Goal: Task Accomplishment & Management: Manage account settings

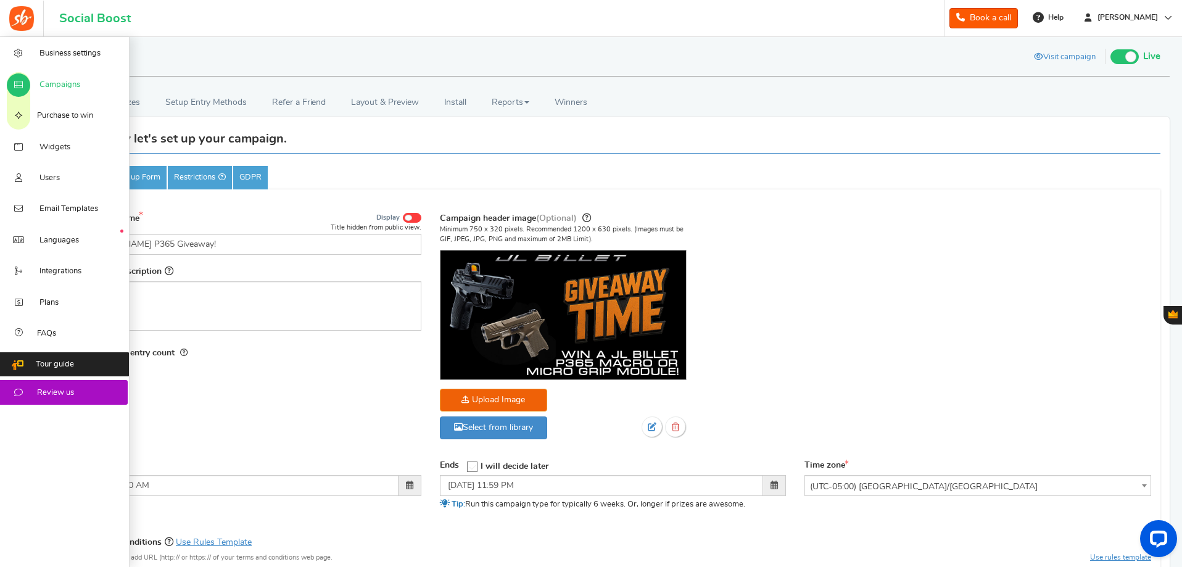
click at [64, 78] on link "Campaigns" at bounding box center [65, 84] width 130 height 31
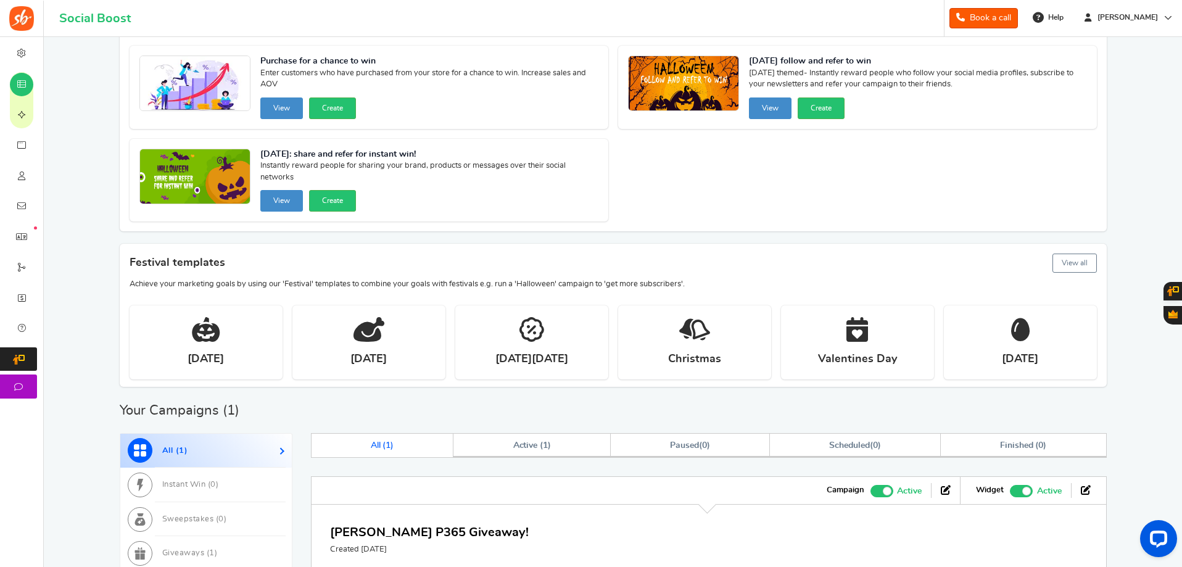
scroll to position [309, 0]
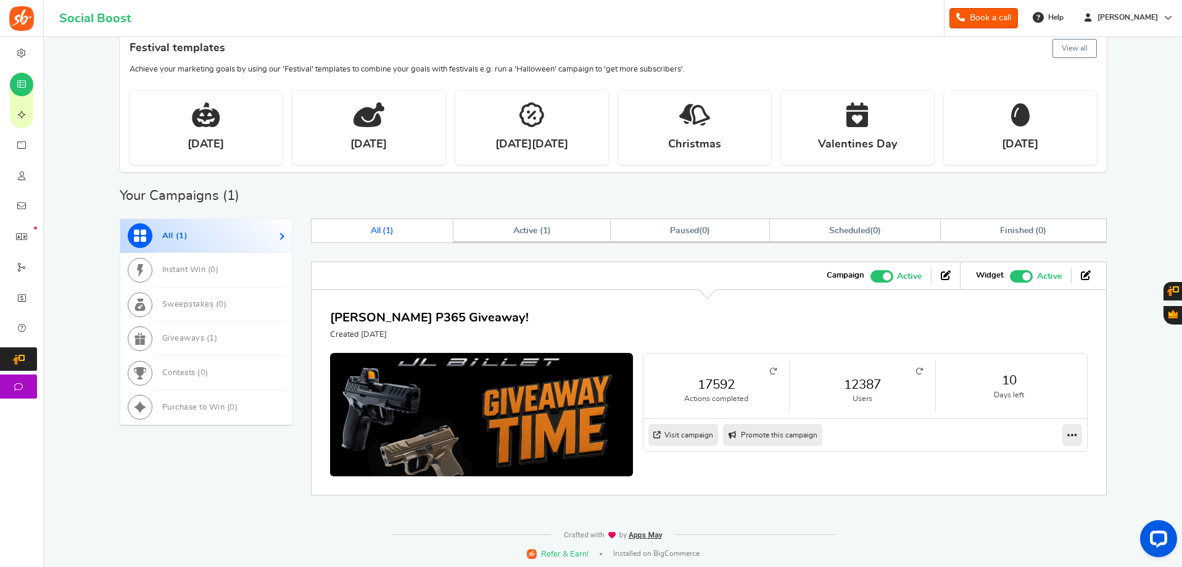
click at [859, 381] on link "12387" at bounding box center [862, 385] width 121 height 18
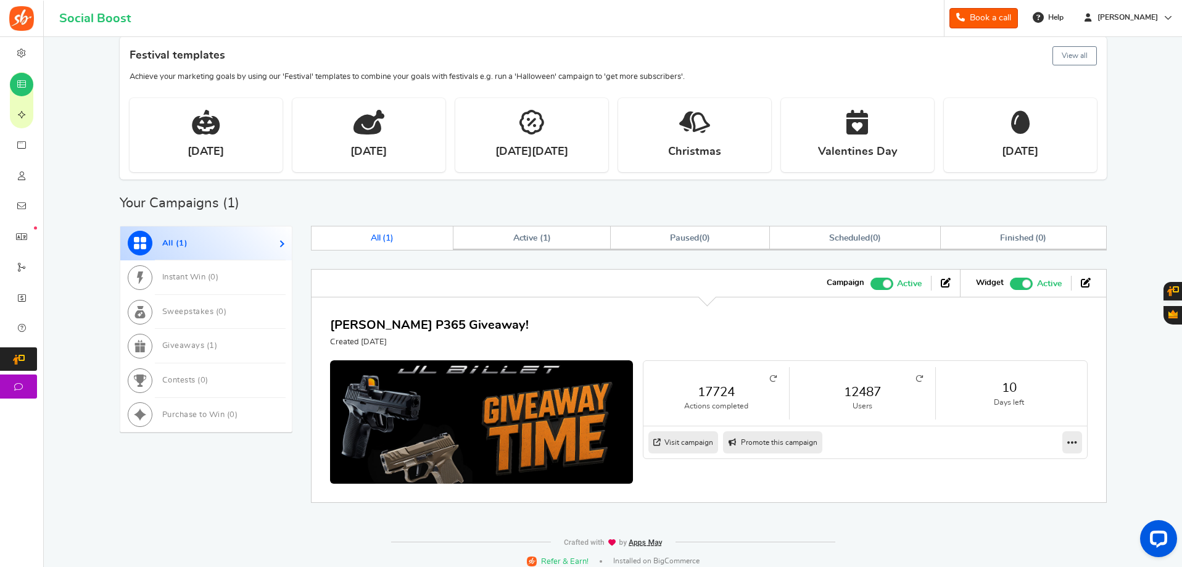
scroll to position [2, 0]
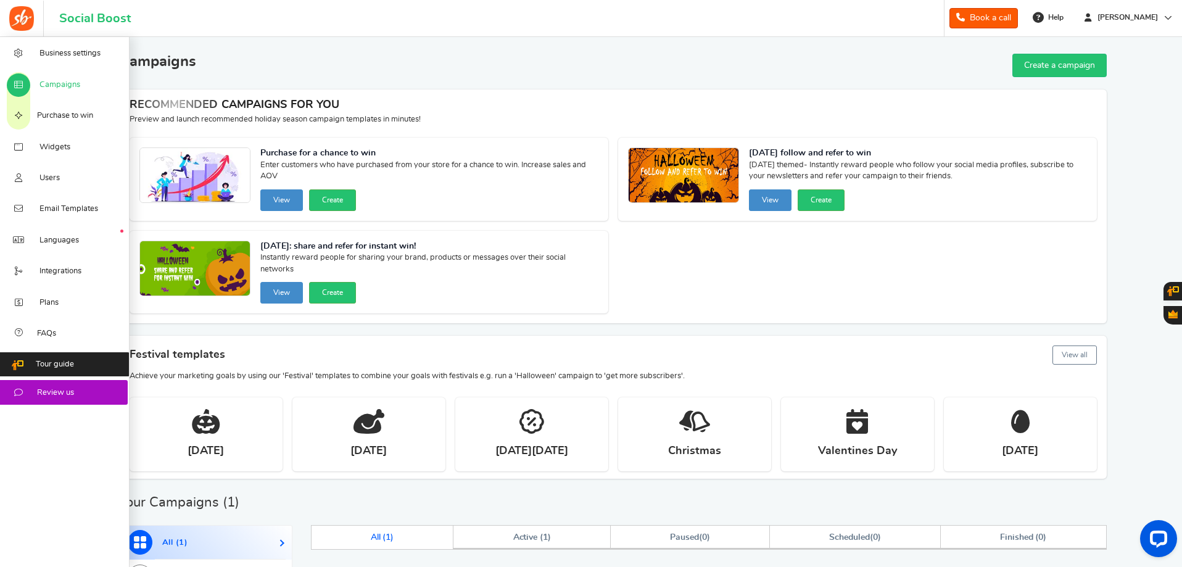
click at [62, 80] on span "Campaigns" at bounding box center [59, 85] width 41 height 11
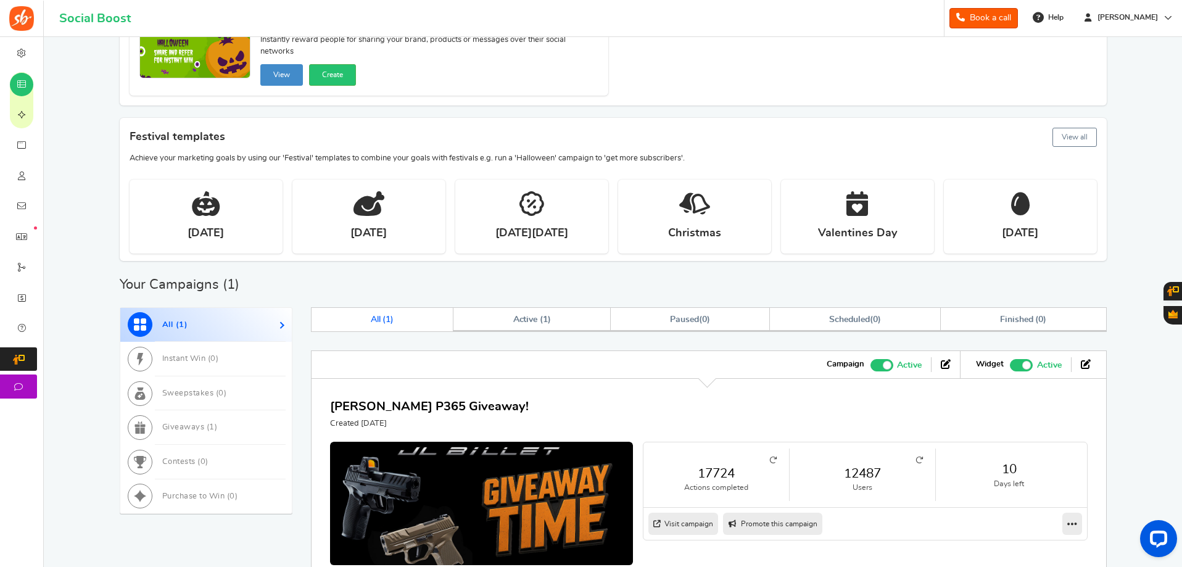
scroll to position [310, 0]
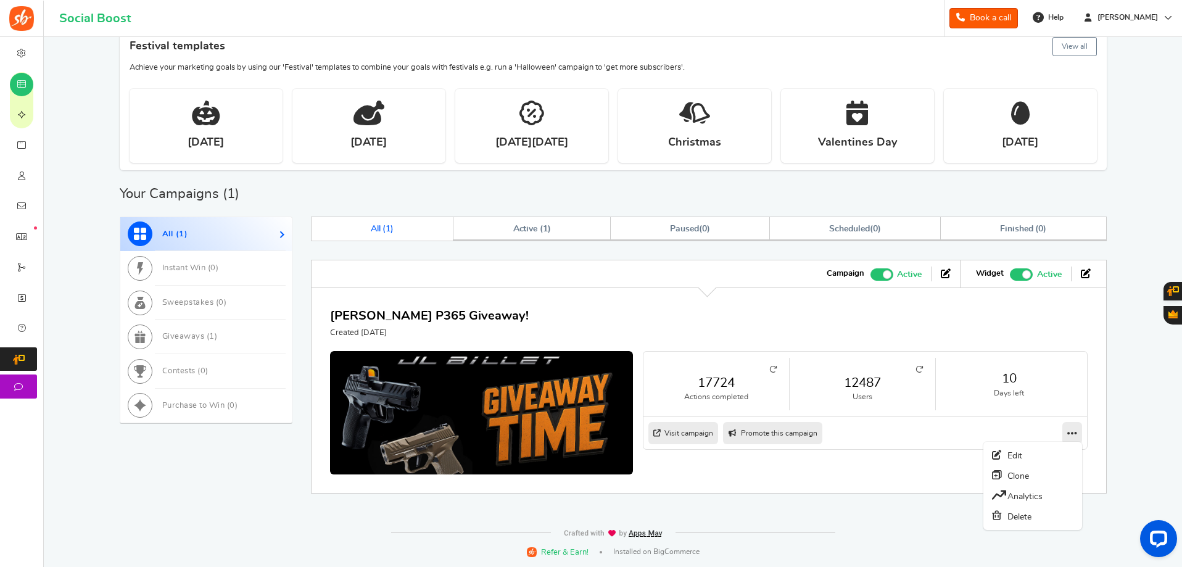
click at [1079, 433] on link at bounding box center [1073, 433] width 20 height 22
click at [1030, 451] on link "Edit" at bounding box center [1032, 456] width 91 height 20
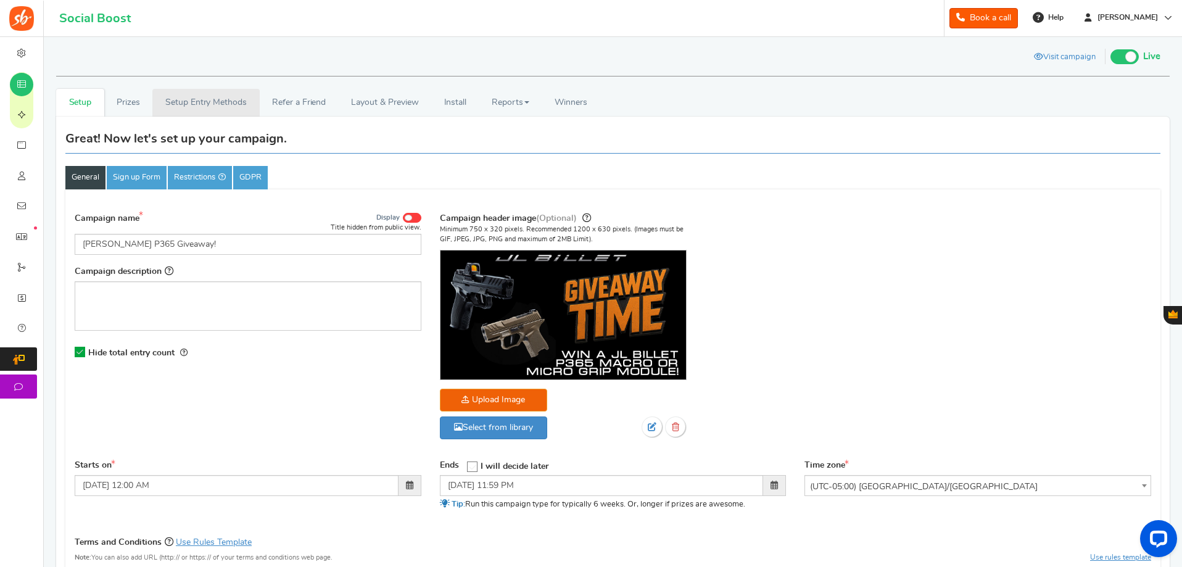
click at [218, 110] on link "Setup Entry Methods" at bounding box center [205, 103] width 107 height 28
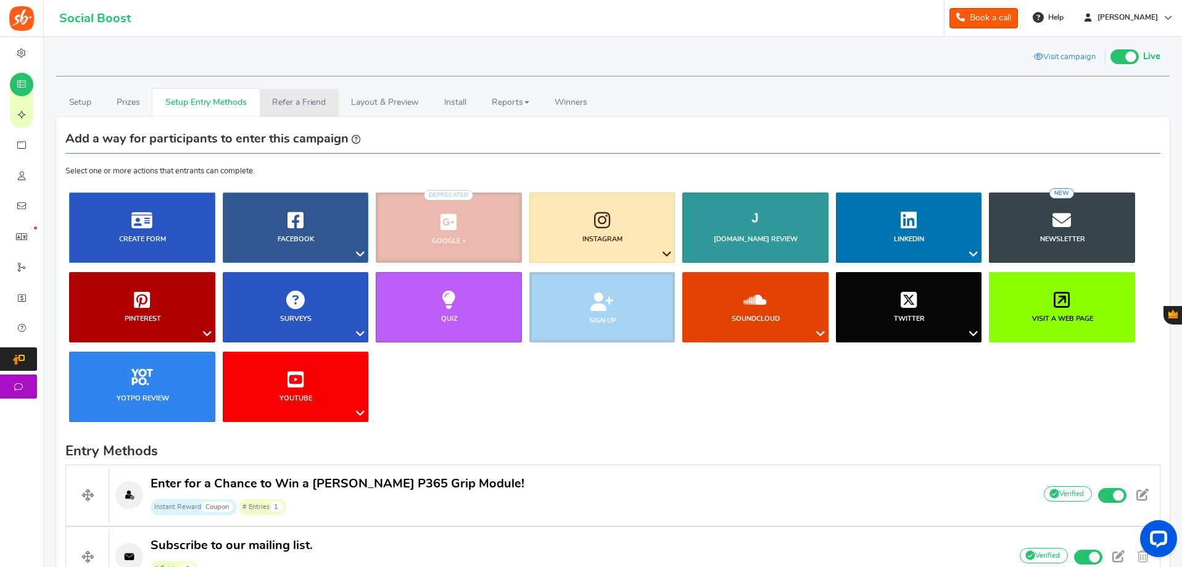
click at [320, 96] on link "Refer a Friend" at bounding box center [299, 103] width 79 height 28
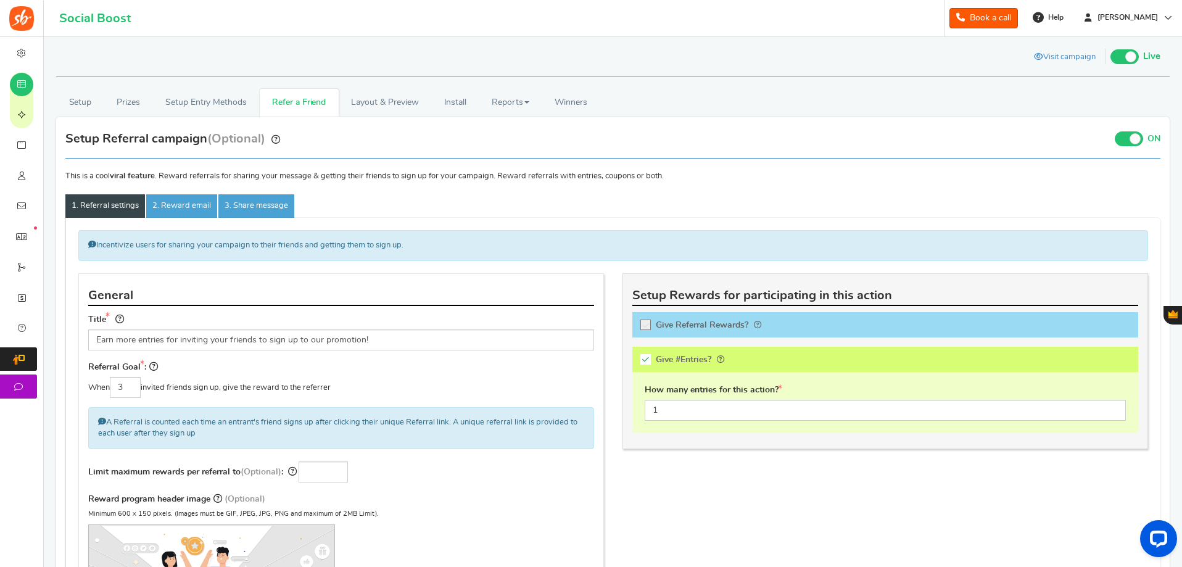
click at [644, 360] on icon at bounding box center [646, 359] width 10 height 10
click at [644, 360] on input "Give #Entries?" at bounding box center [650, 361] width 12 height 12
checkbox input "false"
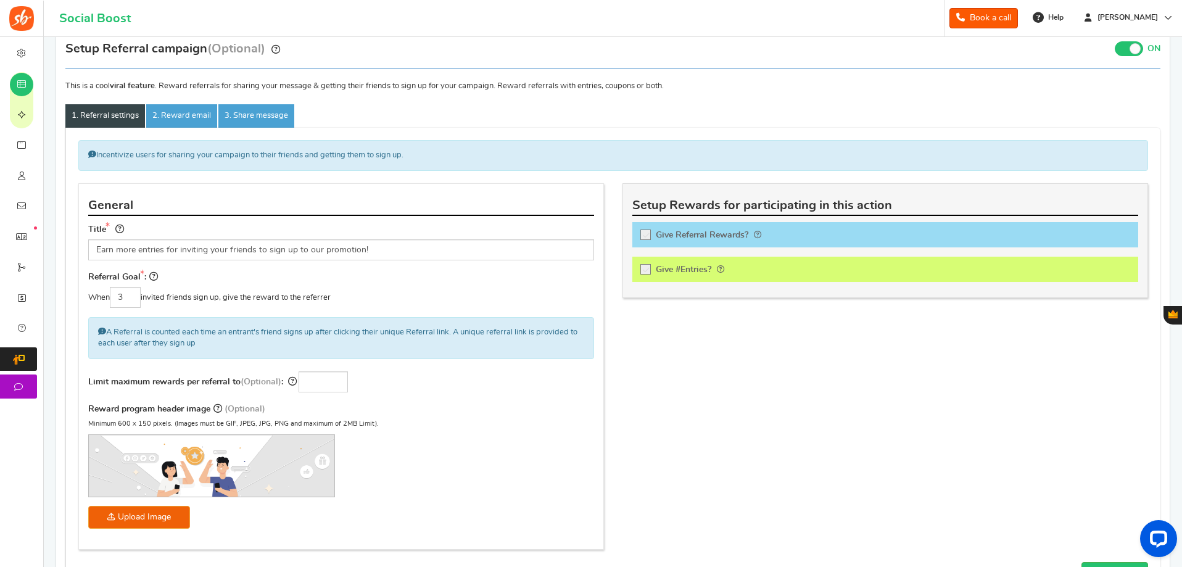
scroll to position [85, 0]
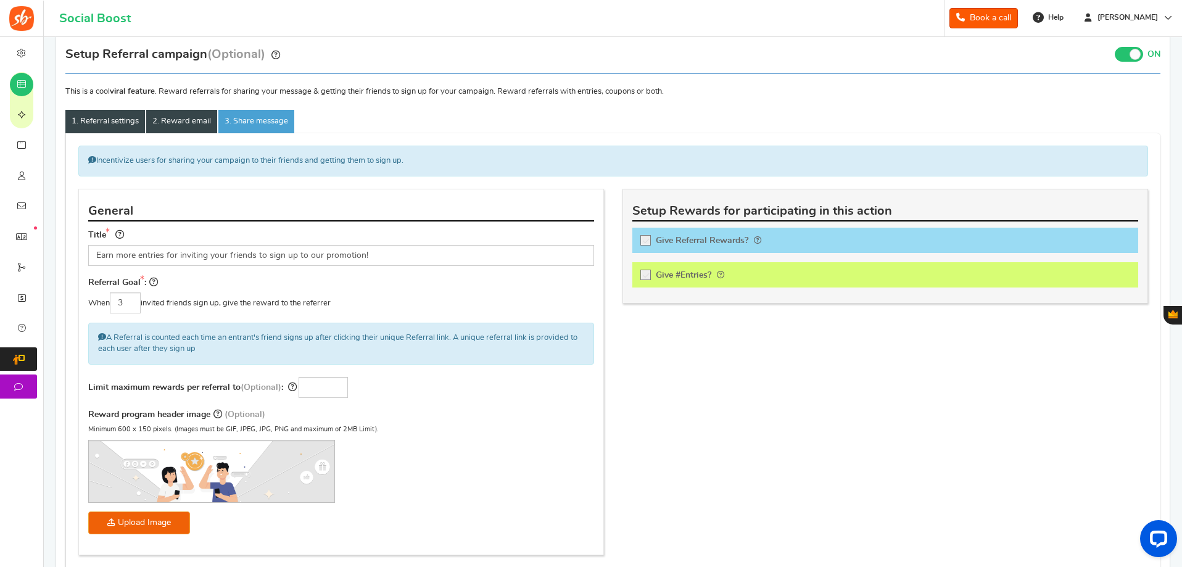
click at [198, 119] on link "2. Reward email" at bounding box center [181, 121] width 71 height 23
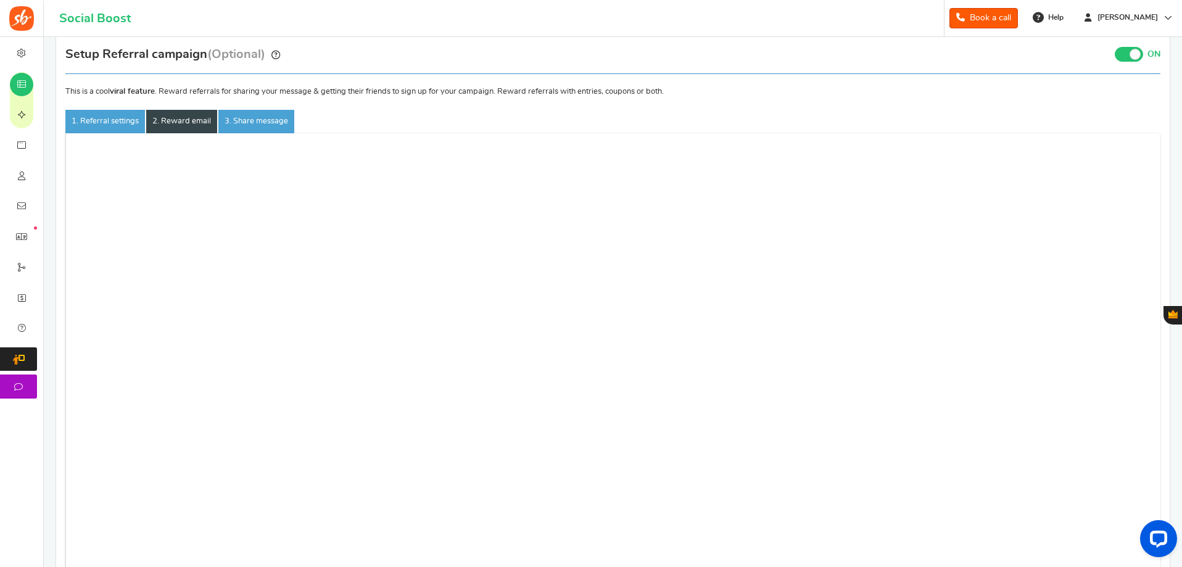
scroll to position [0, 0]
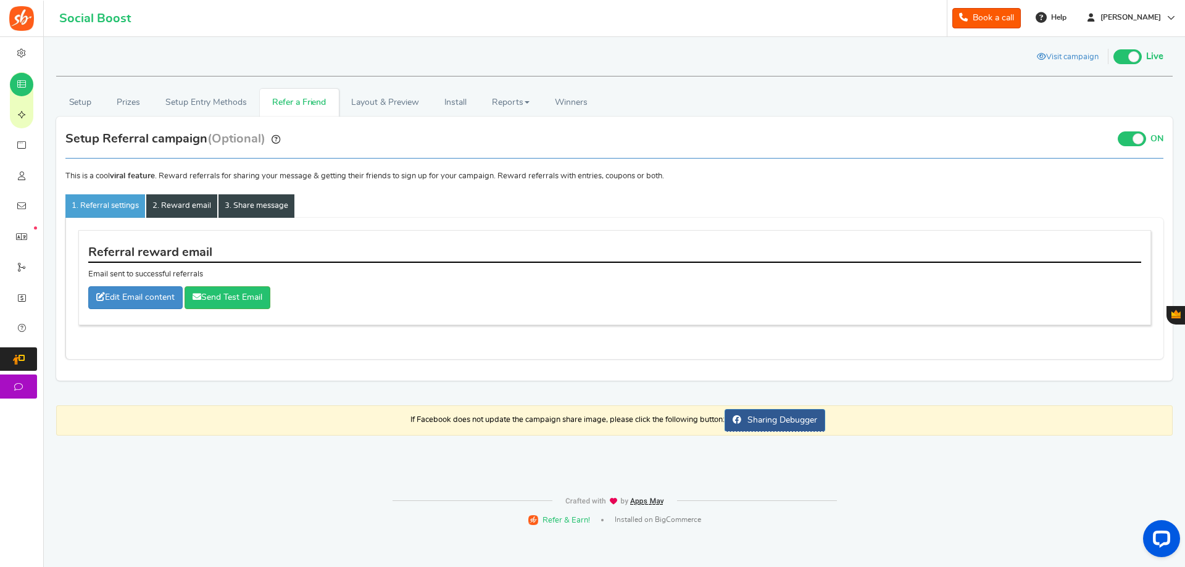
click at [244, 212] on link "3. Share message" at bounding box center [256, 205] width 76 height 23
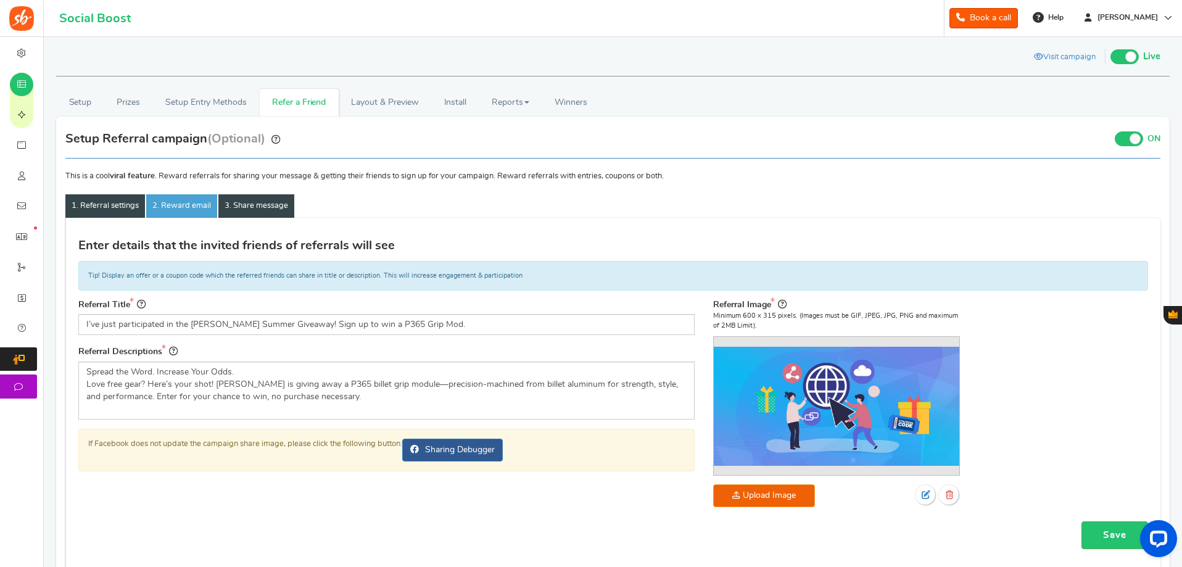
click at [136, 195] on link "1. Referral settings" at bounding box center [105, 205] width 80 height 23
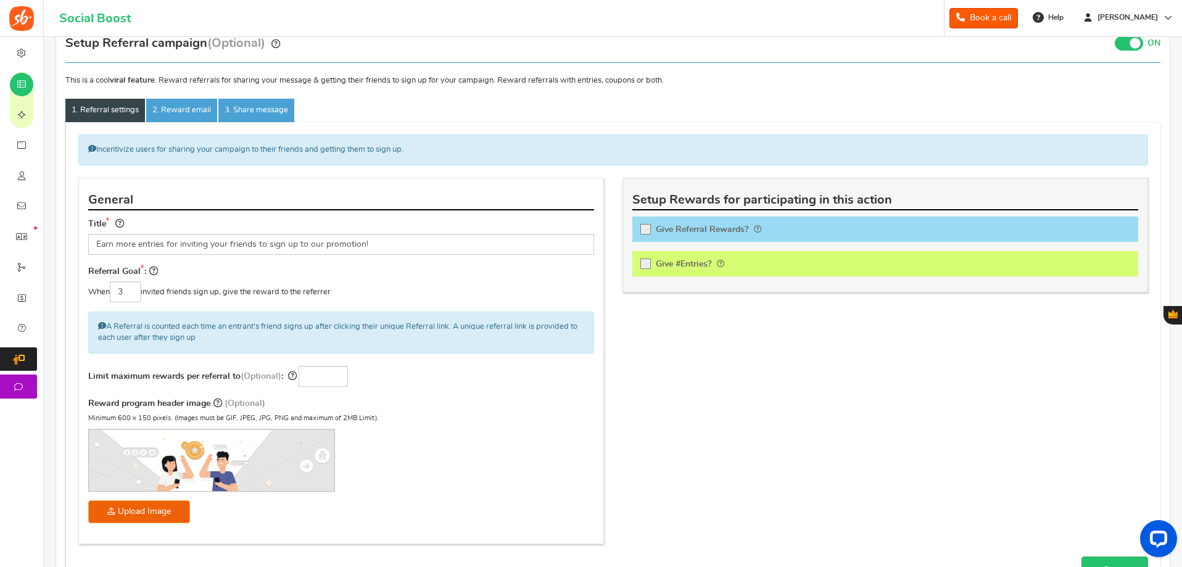
scroll to position [185, 0]
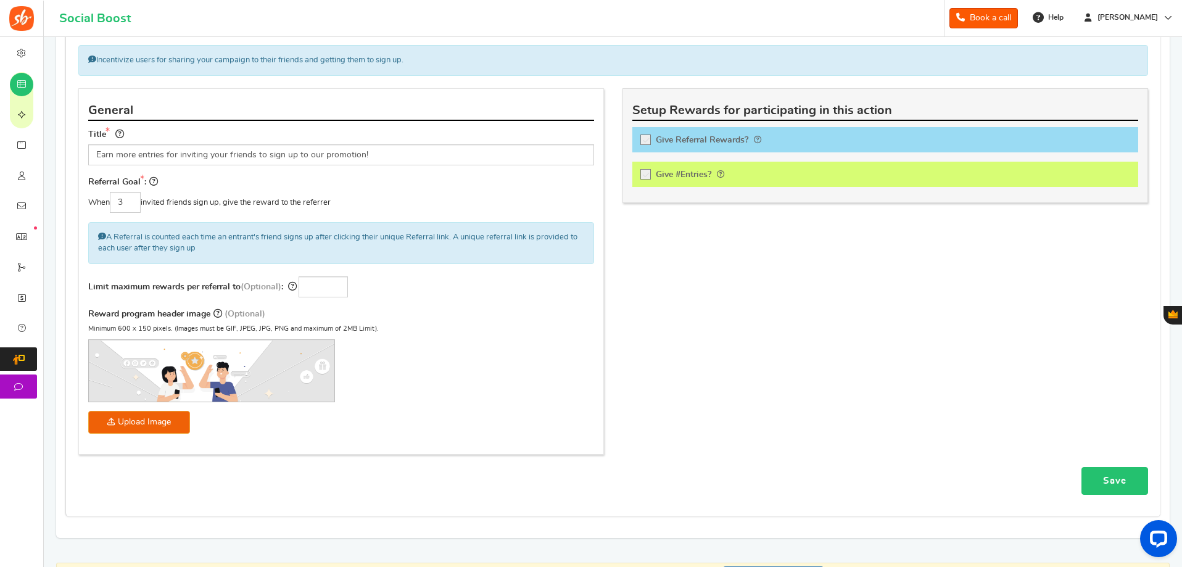
click at [1115, 475] on link "Save" at bounding box center [1115, 481] width 67 height 28
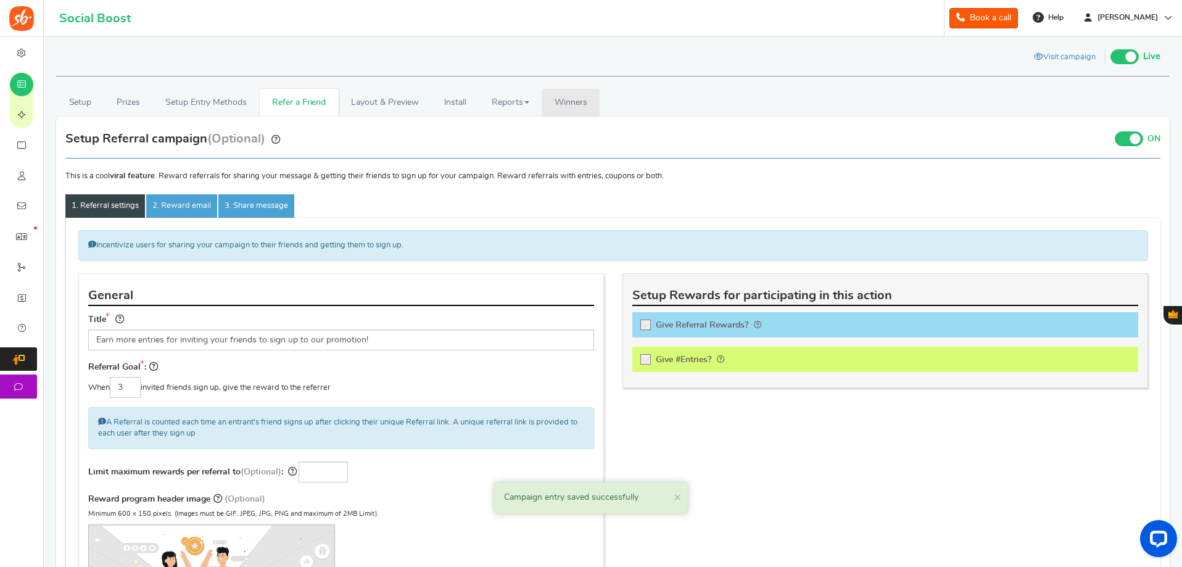
click at [558, 102] on span "Winners" at bounding box center [571, 102] width 33 height 9
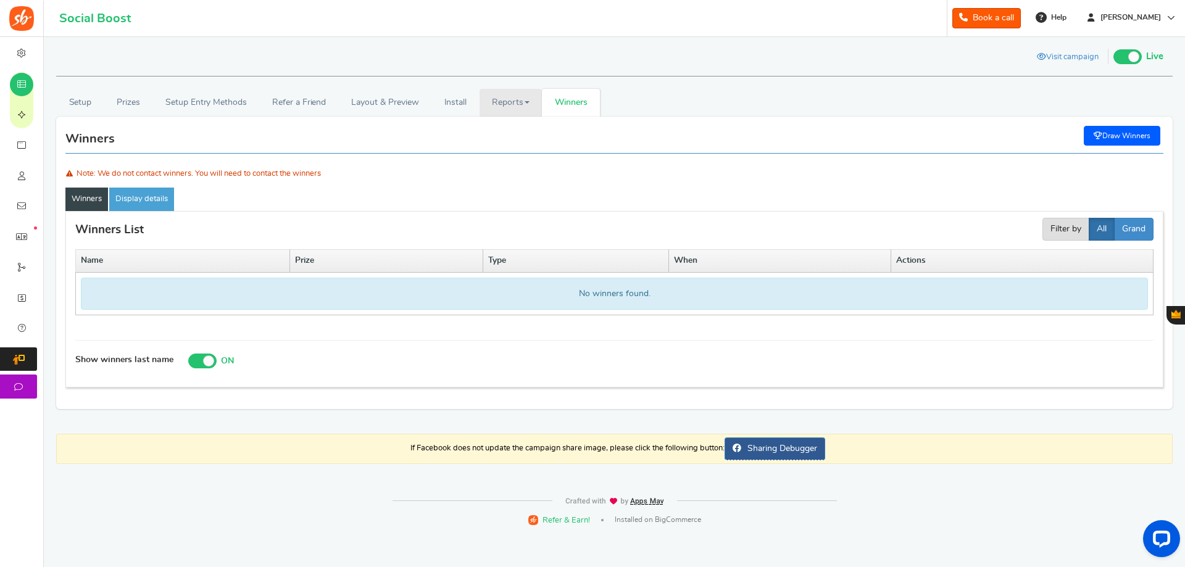
click at [505, 102] on link "Reports" at bounding box center [511, 103] width 63 height 28
click at [516, 128] on link "Analytics" at bounding box center [529, 130] width 99 height 18
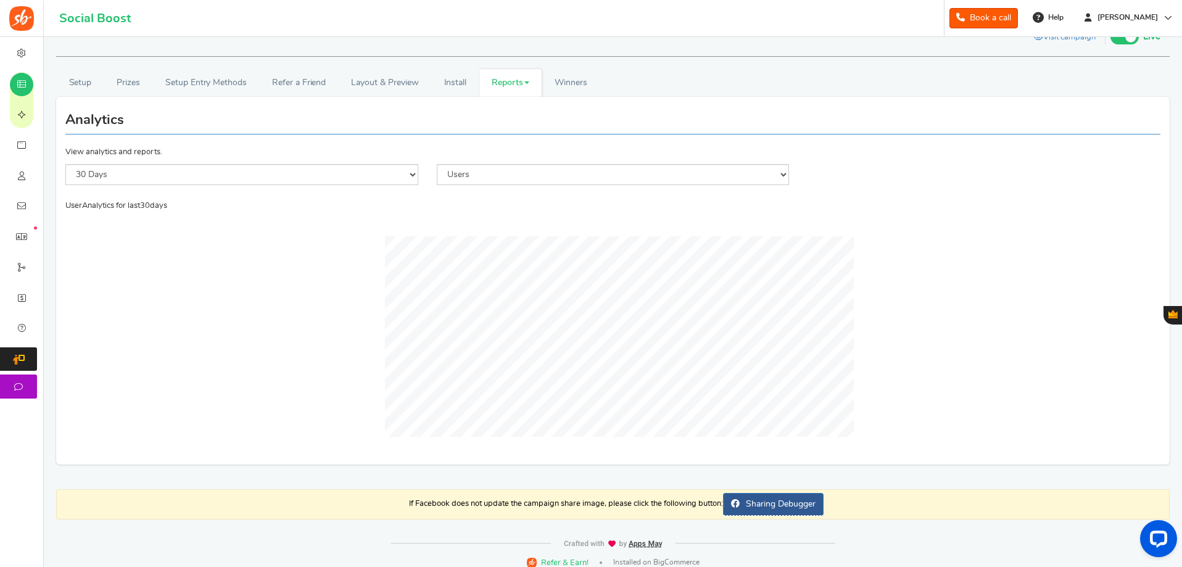
scroll to position [31, 0]
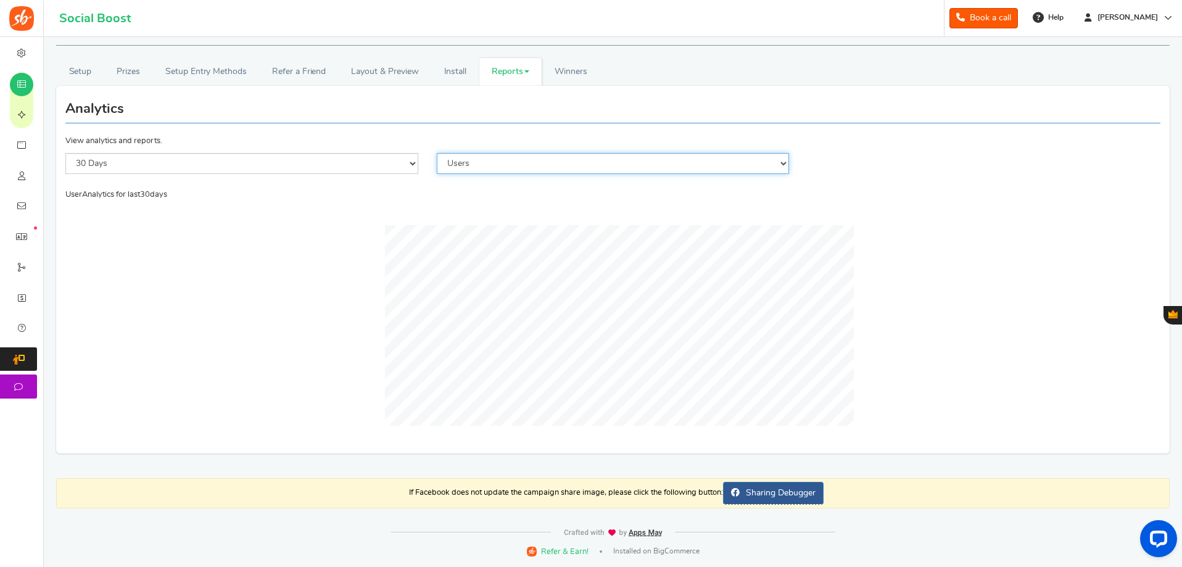
click at [484, 171] on select "Users Entries Impressions Referral Signups" at bounding box center [613, 163] width 353 height 21
click at [437, 153] on select "Users Entries Impressions Referral Signups" at bounding box center [613, 163] width 353 height 21
click at [504, 166] on select "Users Entries Impressions Referral Signups" at bounding box center [613, 163] width 353 height 21
select select "Referrals"
click at [437, 153] on select "Users Entries Impressions Referral Signups" at bounding box center [613, 163] width 353 height 21
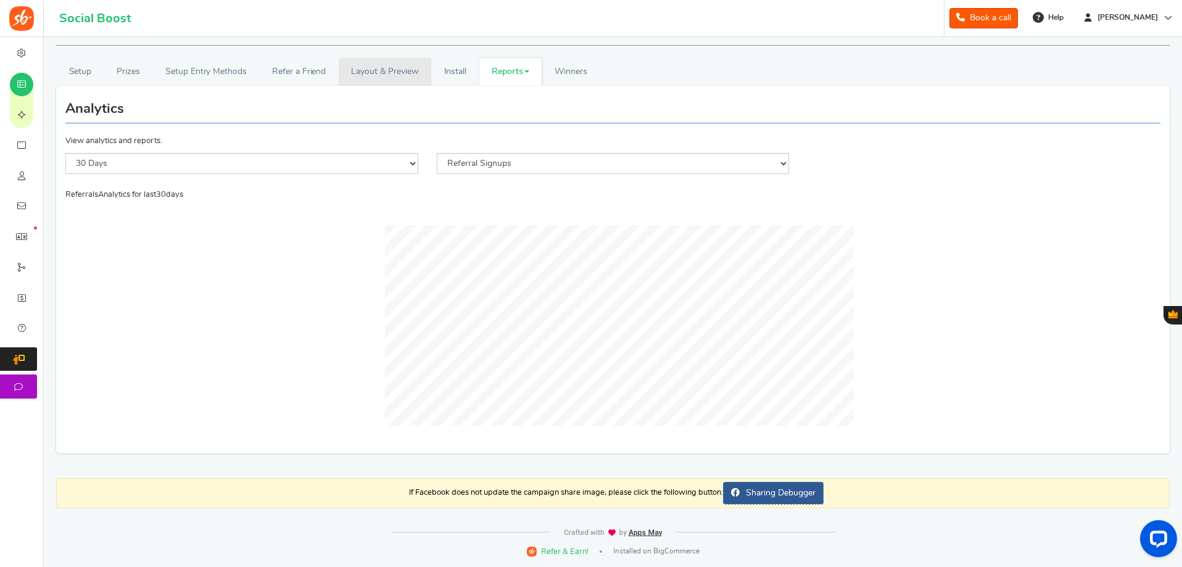
click at [386, 70] on link "Layout & Preview" at bounding box center [385, 72] width 93 height 28
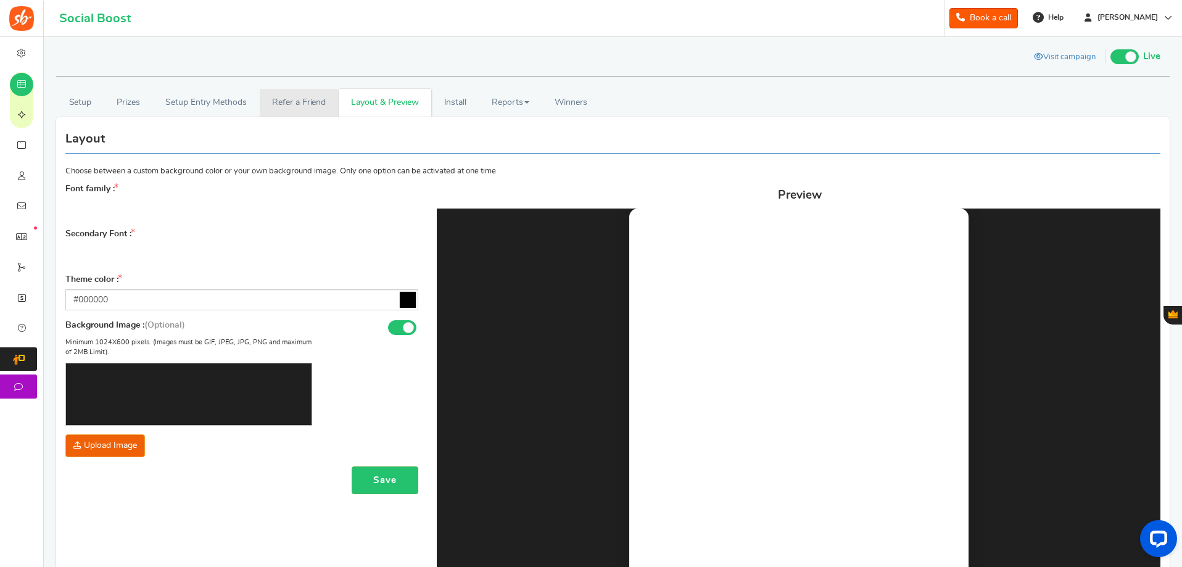
scroll to position [0, 0]
click at [286, 94] on link "Refer a Friend" at bounding box center [299, 103] width 79 height 28
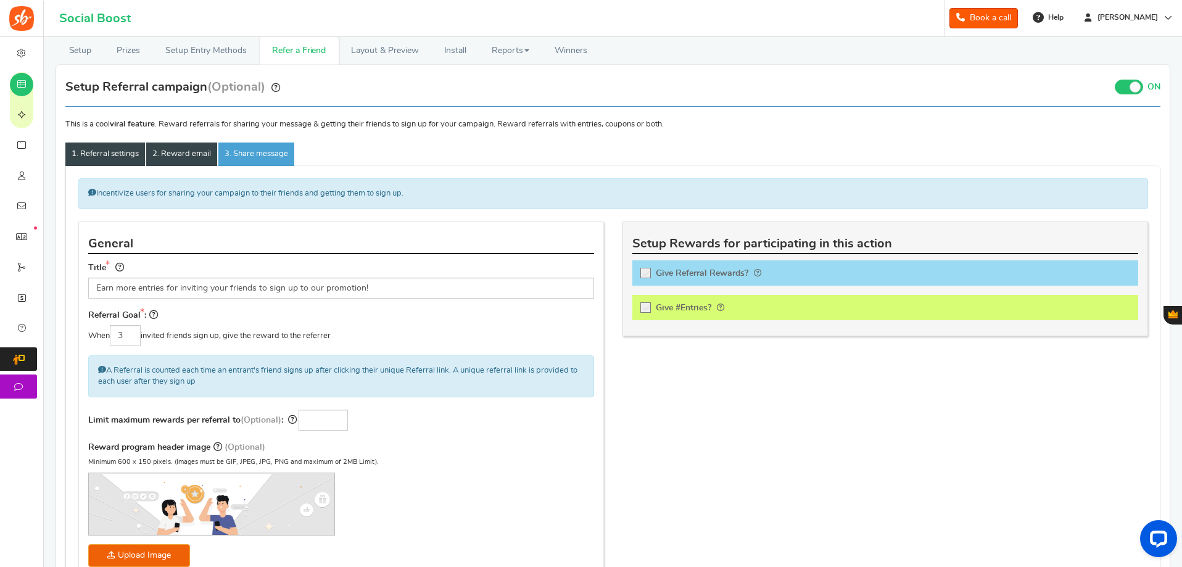
scroll to position [123, 0]
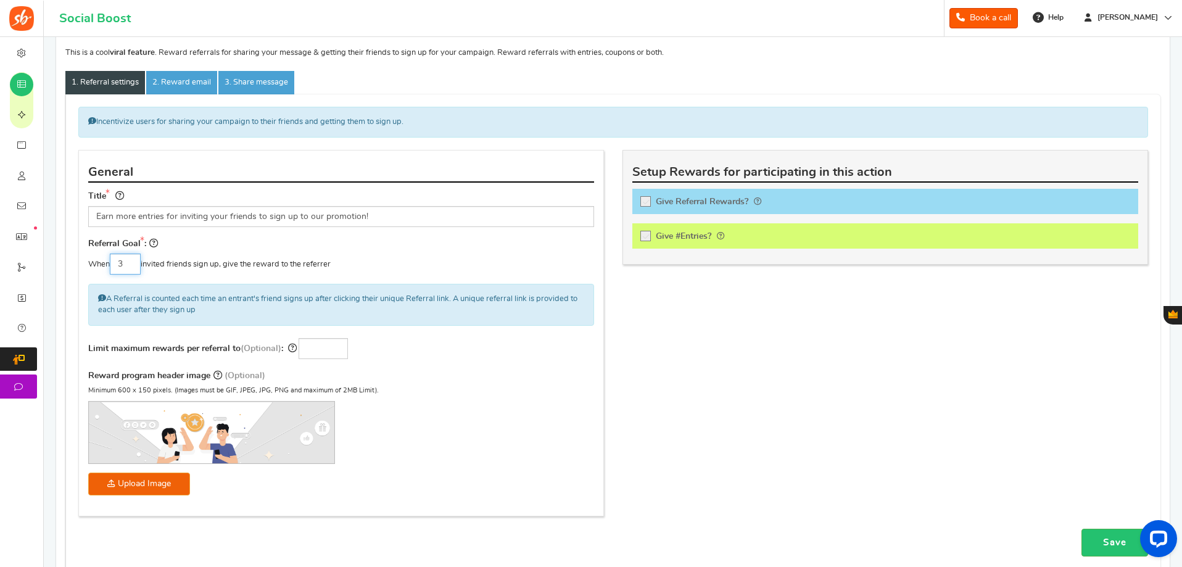
drag, startPoint x: 128, startPoint y: 260, endPoint x: 77, endPoint y: 260, distance: 51.2
click at [77, 260] on div "General Title Earn more entries for inviting your friends to sign up to our pro…" at bounding box center [341, 339] width 544 height 379
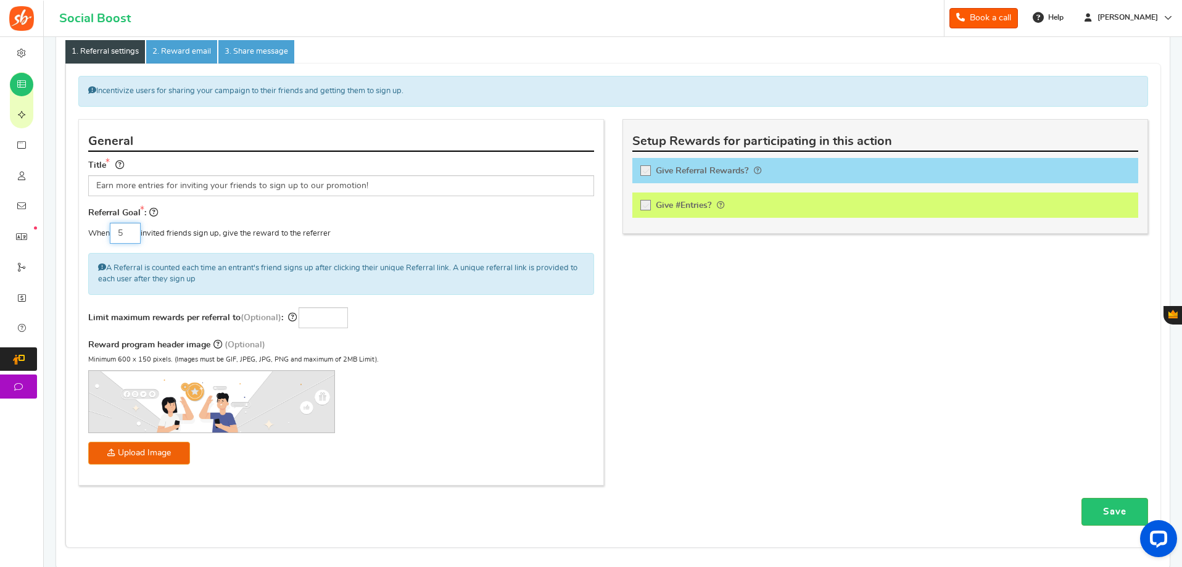
scroll to position [185, 0]
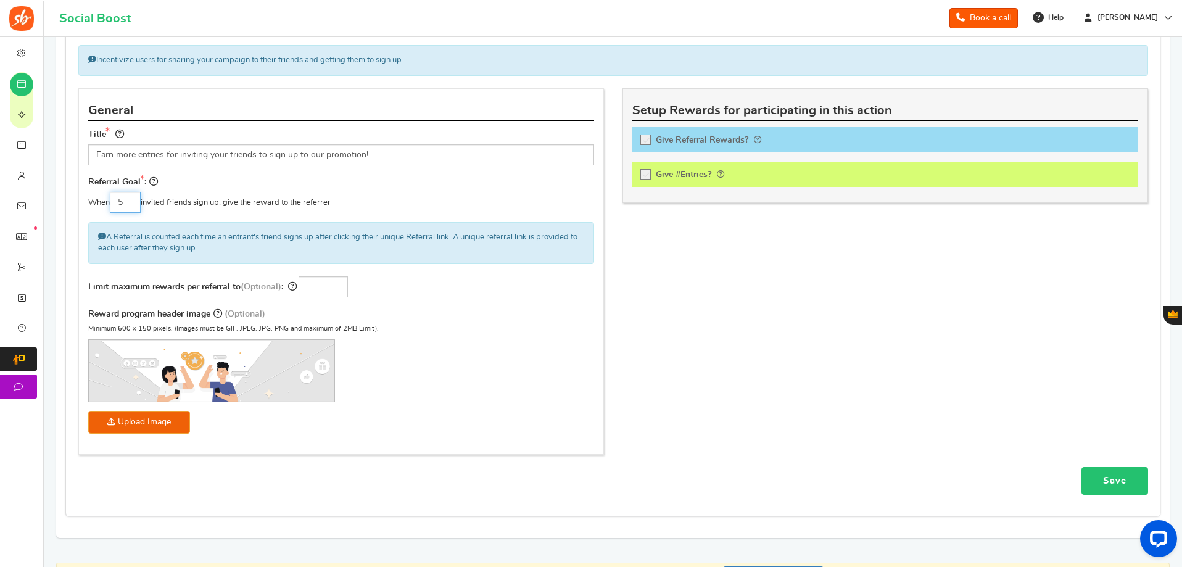
type input "5"
click at [1110, 475] on link "Save" at bounding box center [1115, 481] width 67 height 28
click at [312, 288] on input "number" at bounding box center [323, 286] width 49 height 21
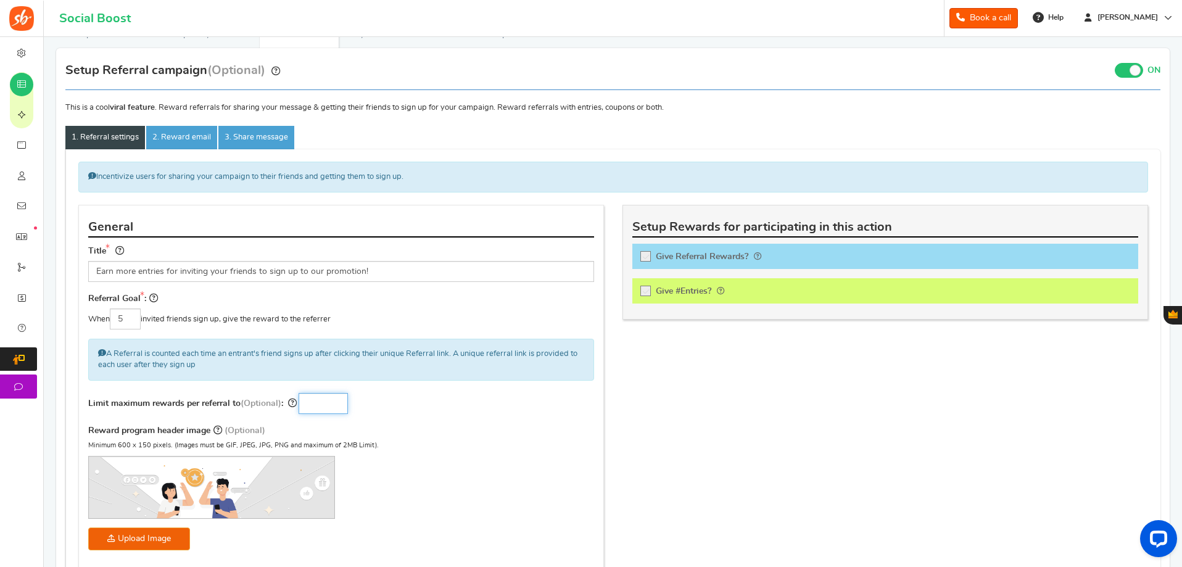
scroll to position [123, 0]
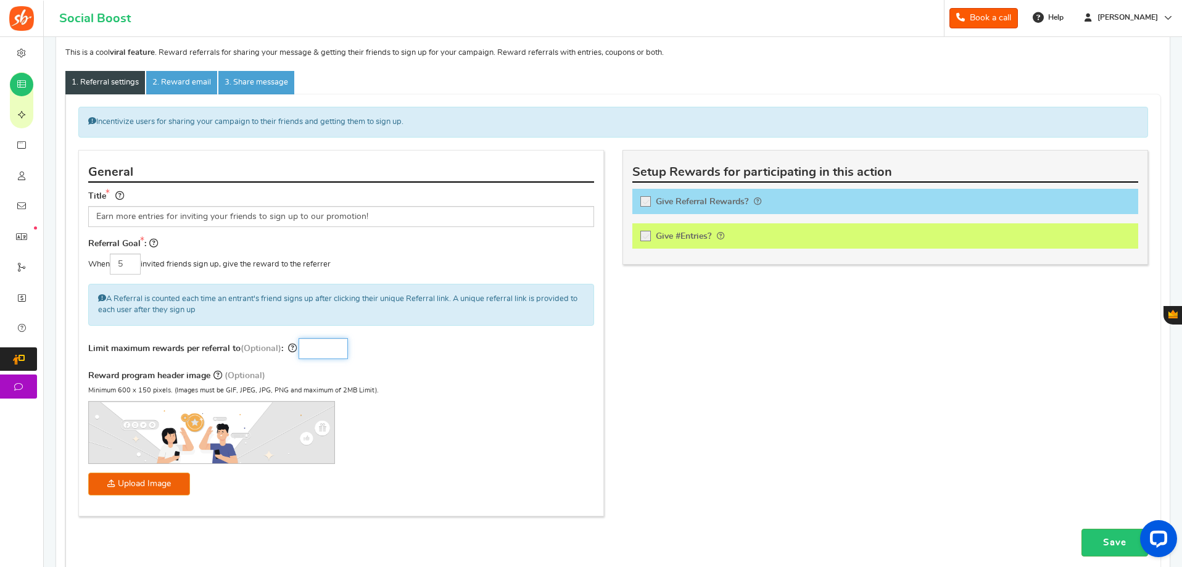
click at [322, 348] on input "number" at bounding box center [323, 348] width 49 height 21
drag, startPoint x: 326, startPoint y: 349, endPoint x: 282, endPoint y: 353, distance: 44.0
click at [282, 353] on div "Limit maximum rewards per referral to (Optional) : Enter the maximum number of …" at bounding box center [341, 348] width 506 height 21
type input "2"
click at [1097, 533] on link "Save" at bounding box center [1115, 543] width 67 height 28
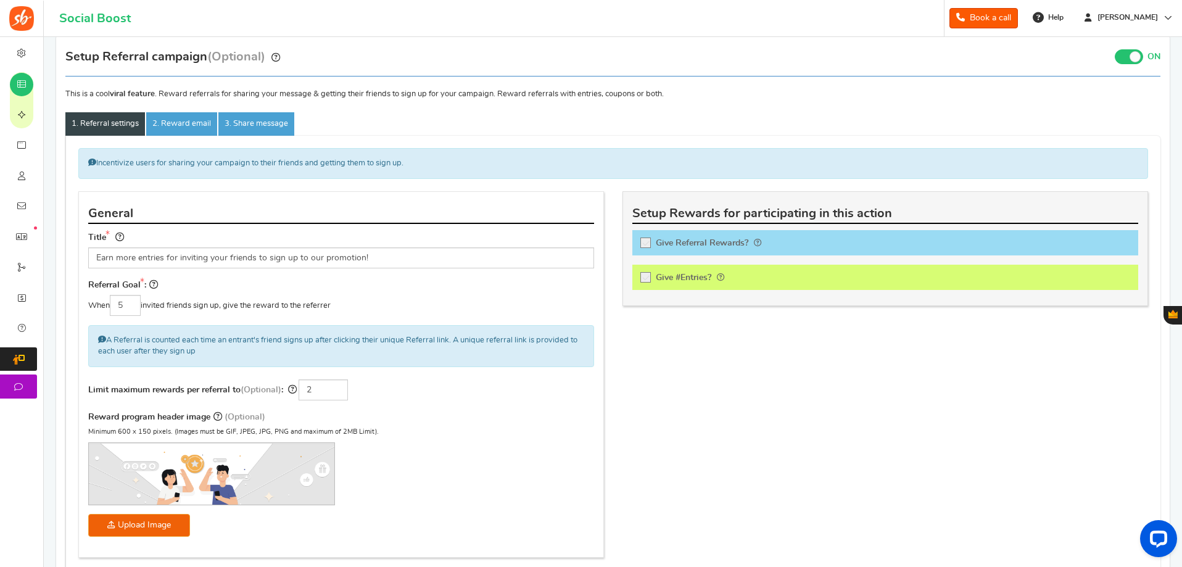
scroll to position [0, 0]
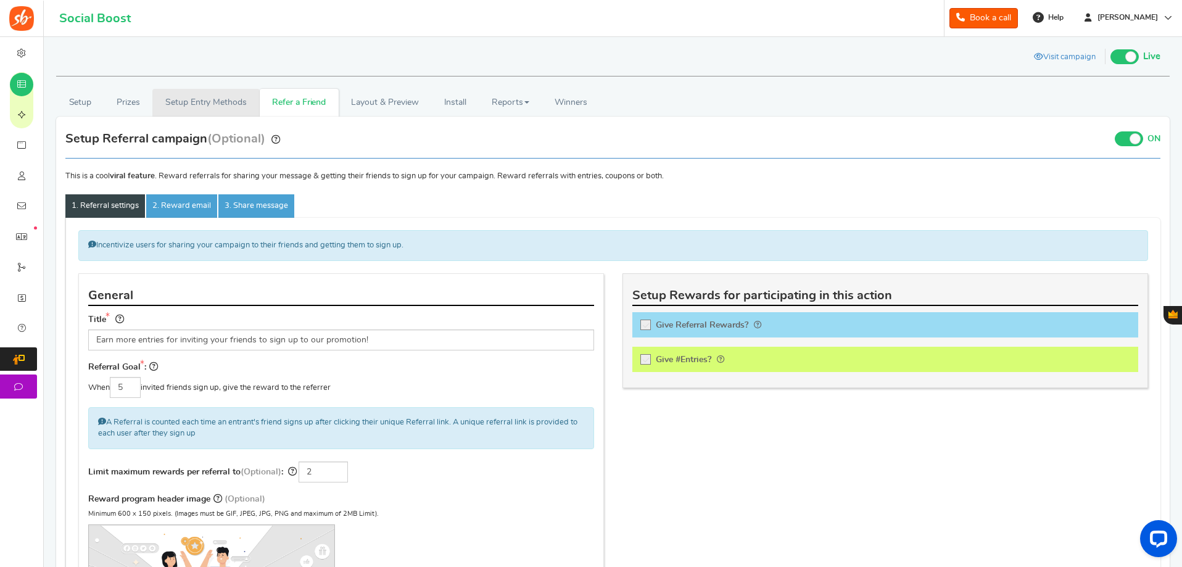
click at [191, 105] on link "Setup Entry Methods" at bounding box center [205, 103] width 107 height 28
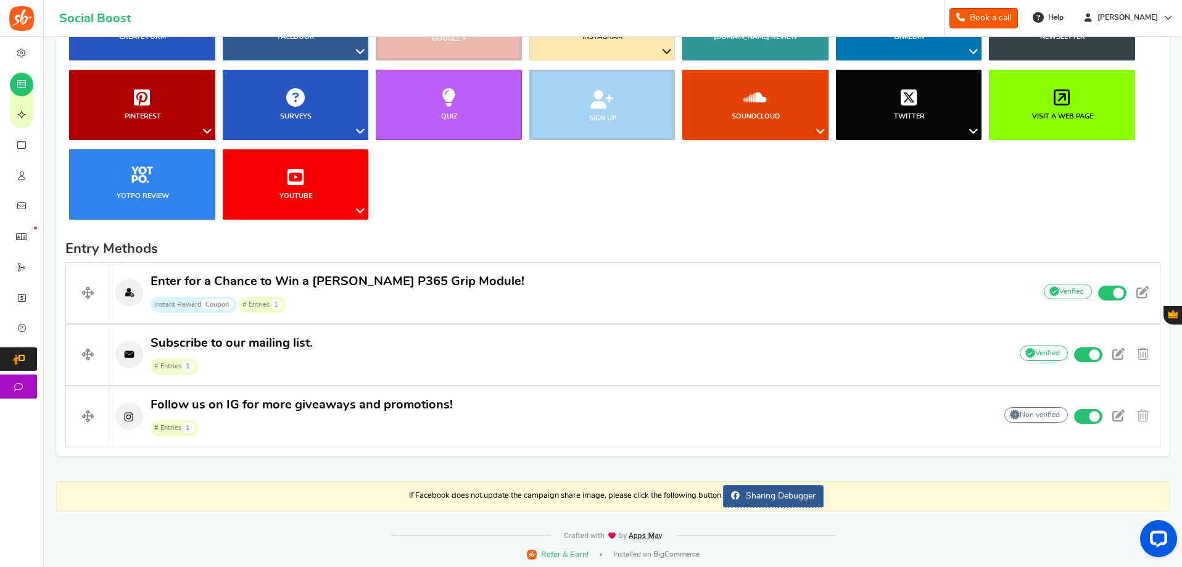
scroll to position [206, 0]
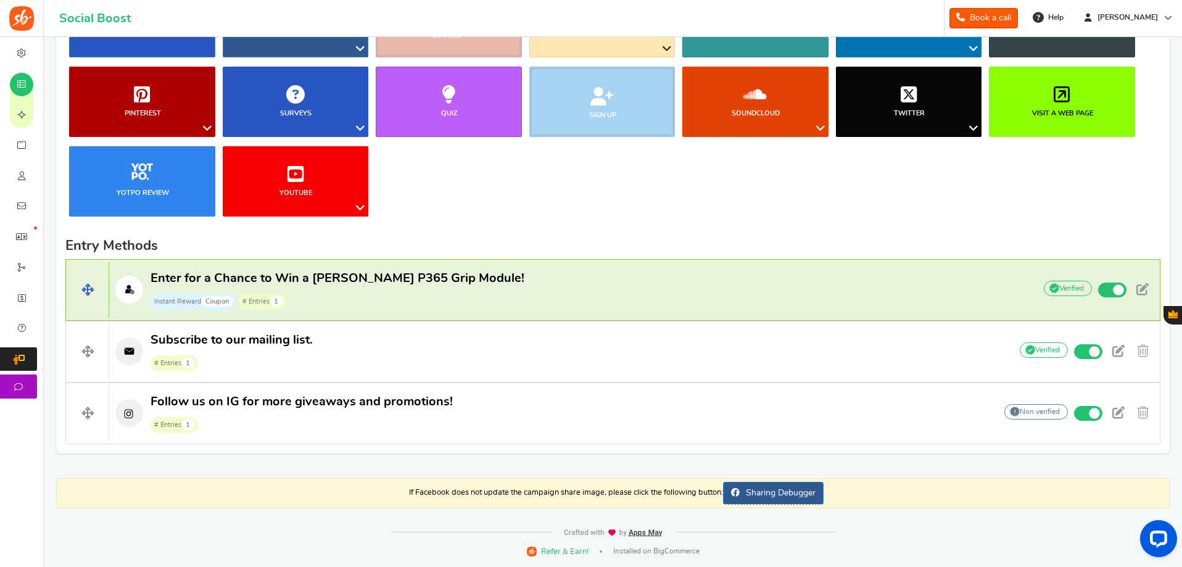
click at [220, 282] on span "Enter for a Chance to Win a [PERSON_NAME] P365 Grip Module!" at bounding box center [338, 278] width 374 height 12
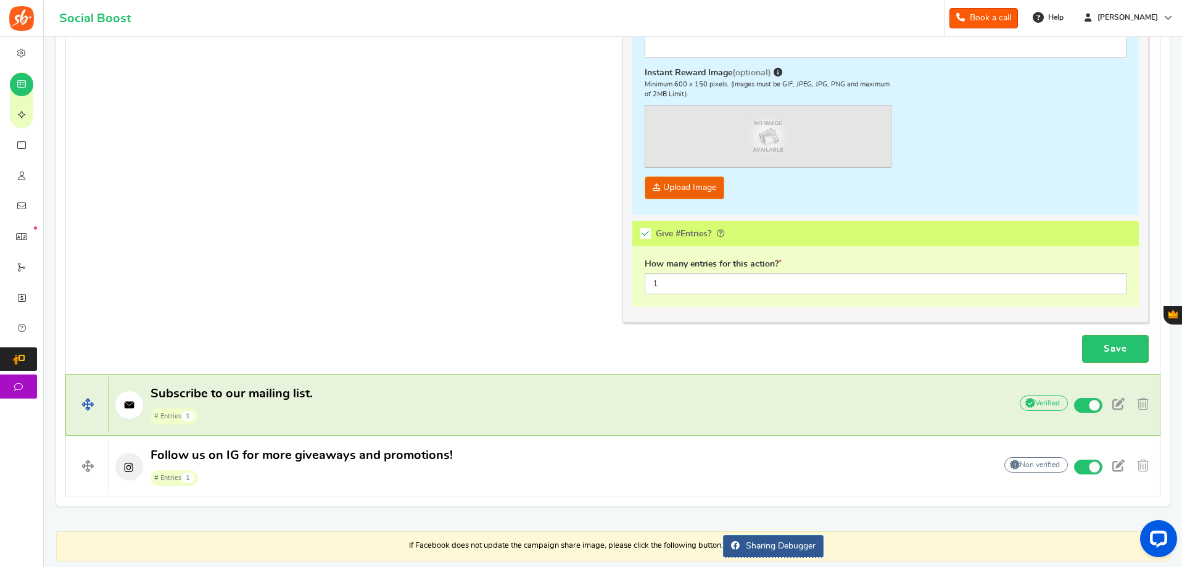
scroll to position [871, 0]
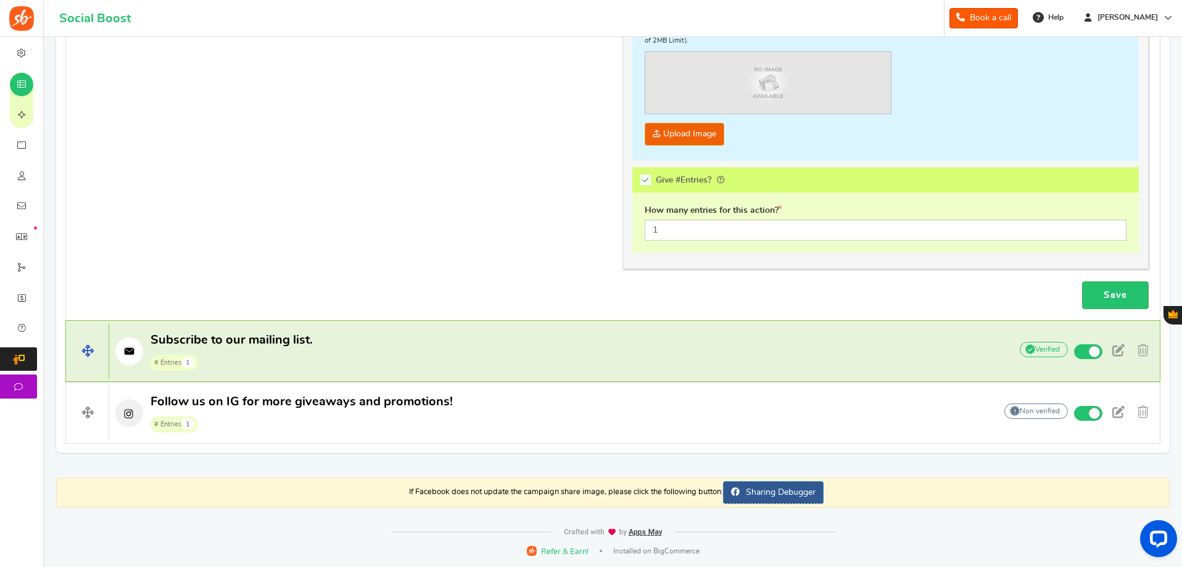
click at [291, 347] on span "Subscribe to our mailing list. # Entries 1" at bounding box center [232, 351] width 162 height 39
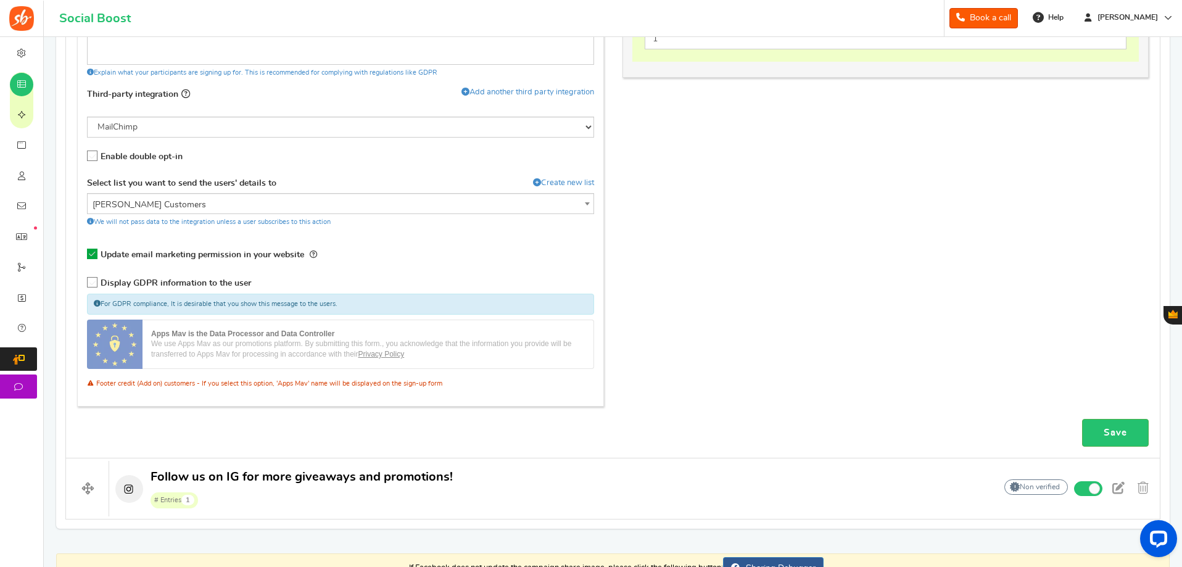
scroll to position [795, 0]
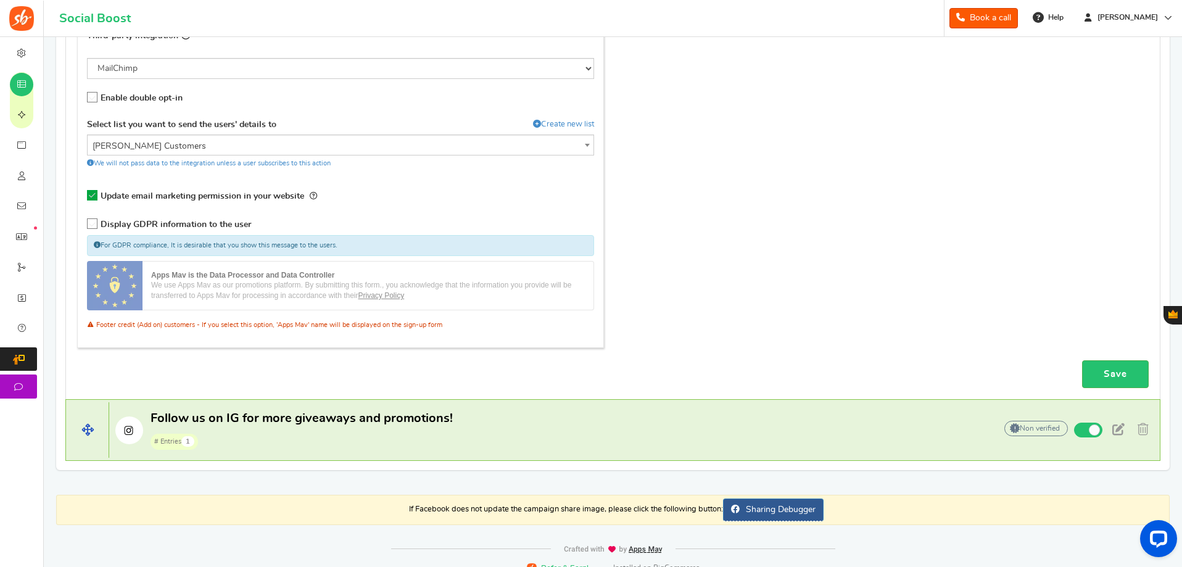
click at [257, 426] on span "Follow us on IG for more giveaways and promotions! # Entries 1" at bounding box center [302, 429] width 302 height 39
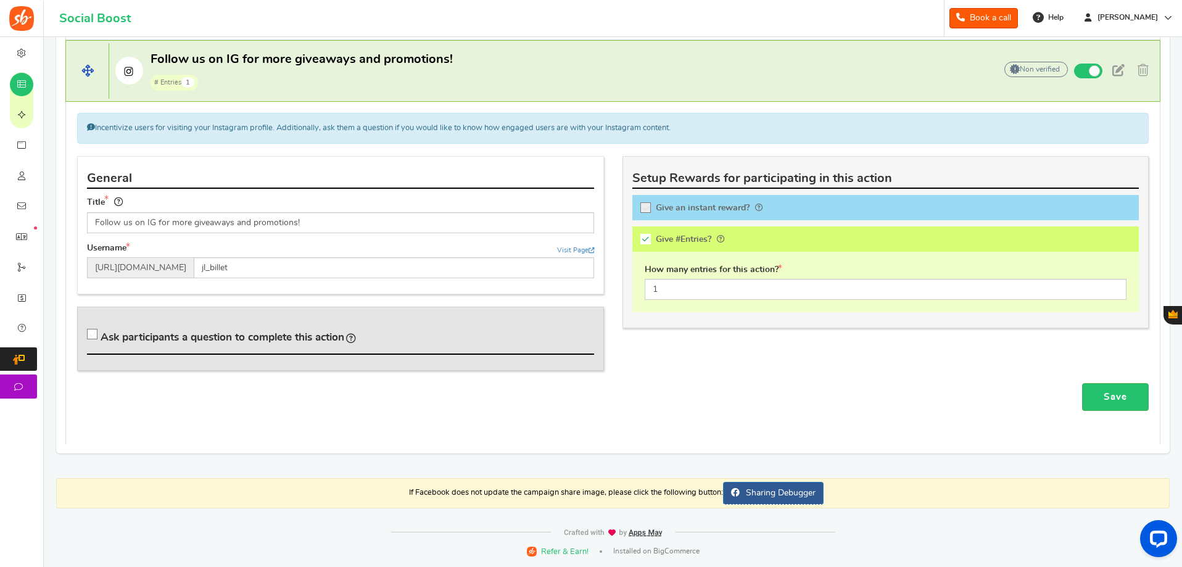
scroll to position [502, 0]
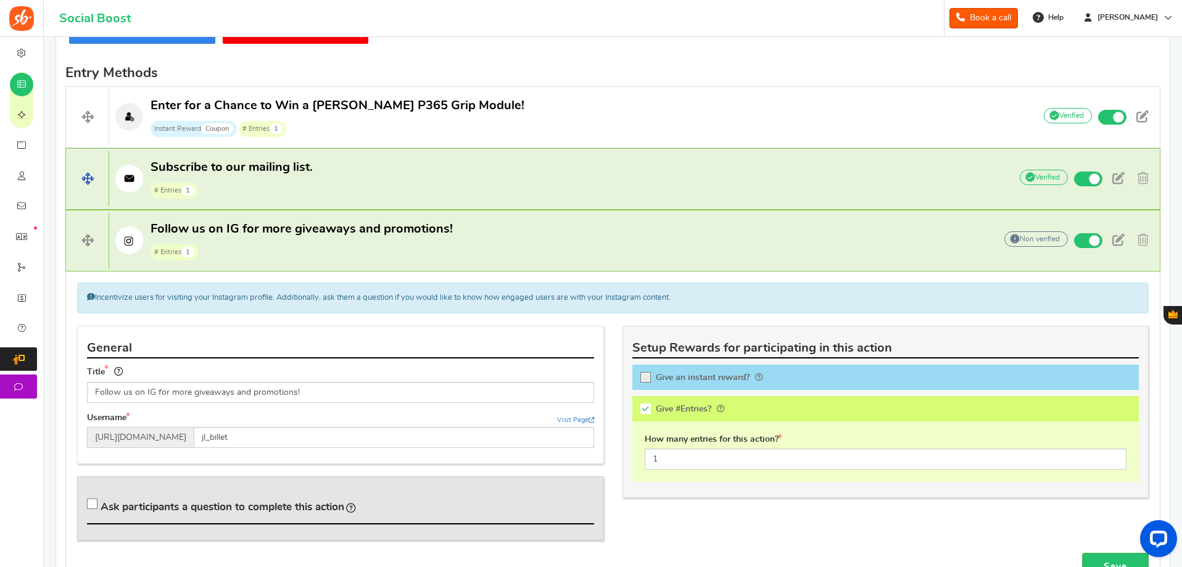
click at [239, 173] on span "Subscribe to our mailing list." at bounding box center [232, 167] width 162 height 12
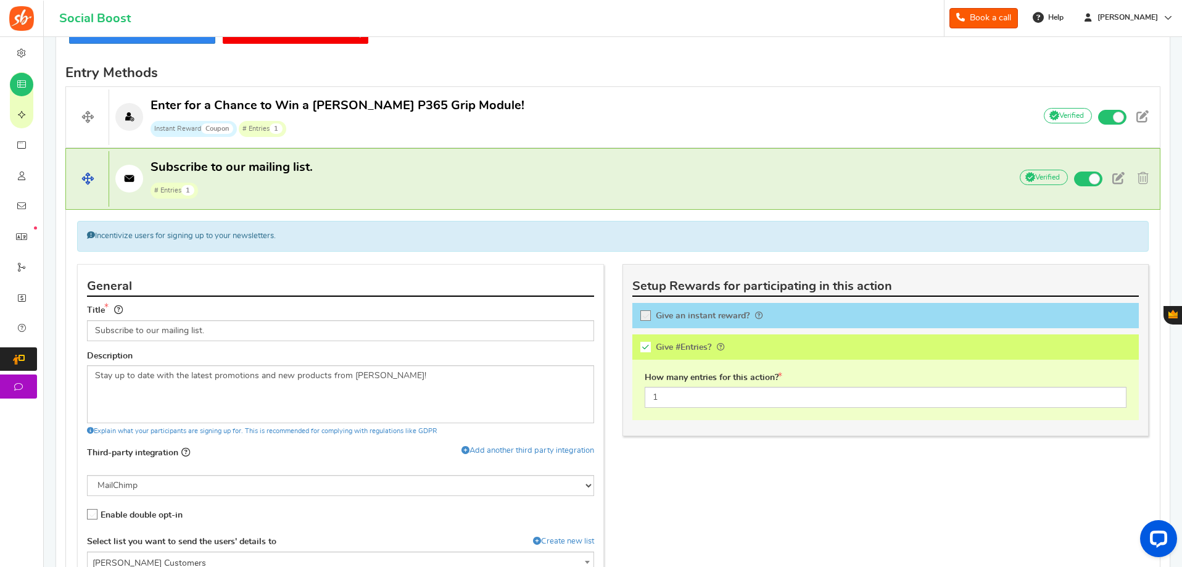
scroll to position [378, 0]
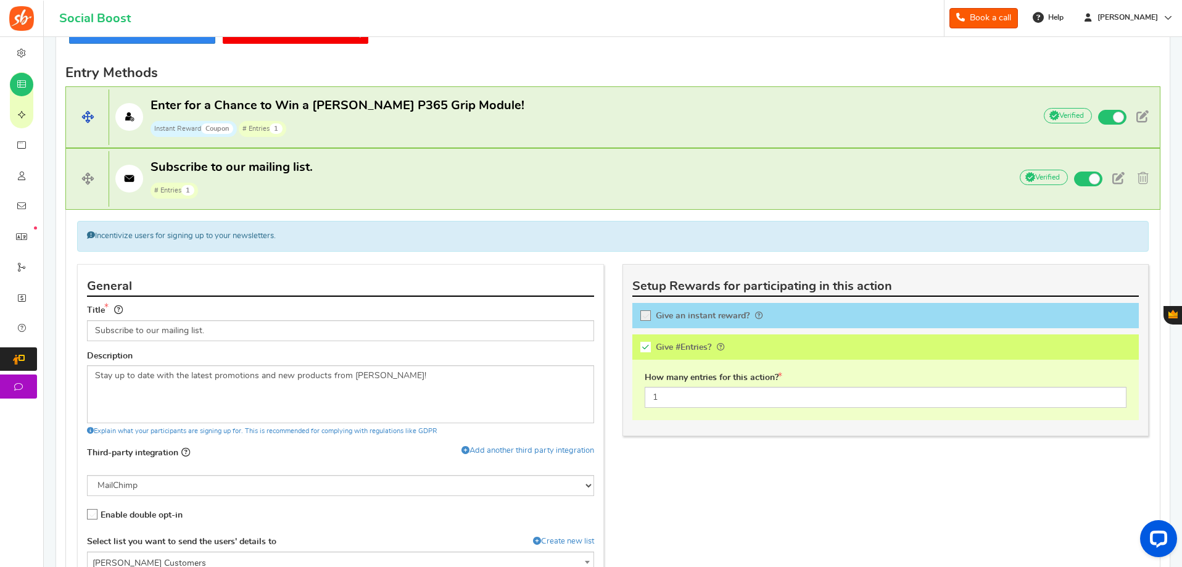
click at [251, 110] on span "Enter for a Chance to Win a [PERSON_NAME] P365 Grip Module!" at bounding box center [338, 105] width 374 height 12
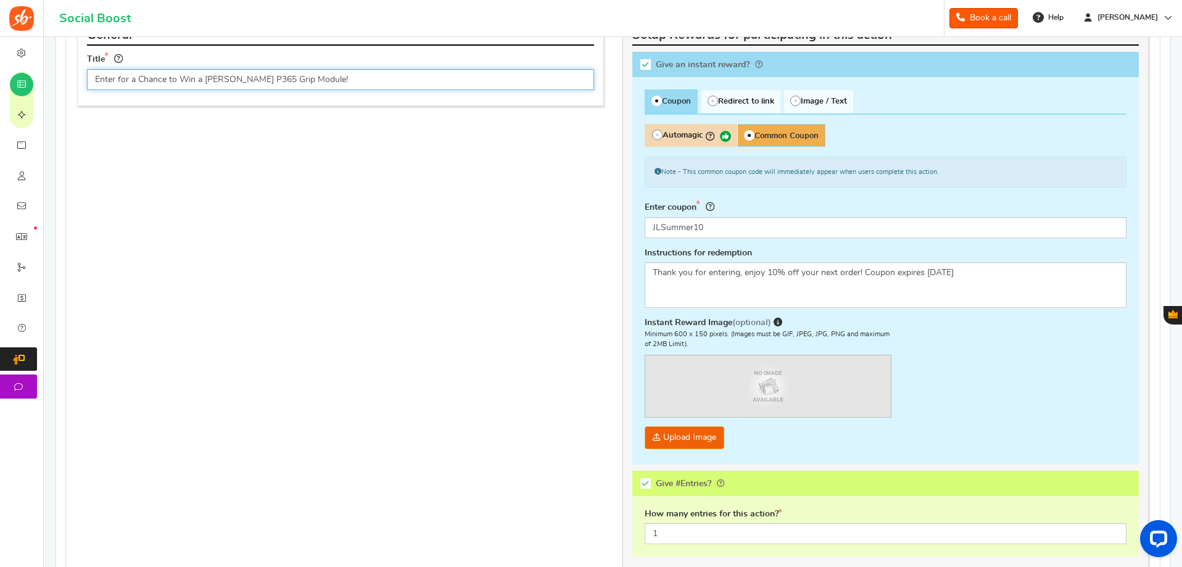
scroll to position [687, 0]
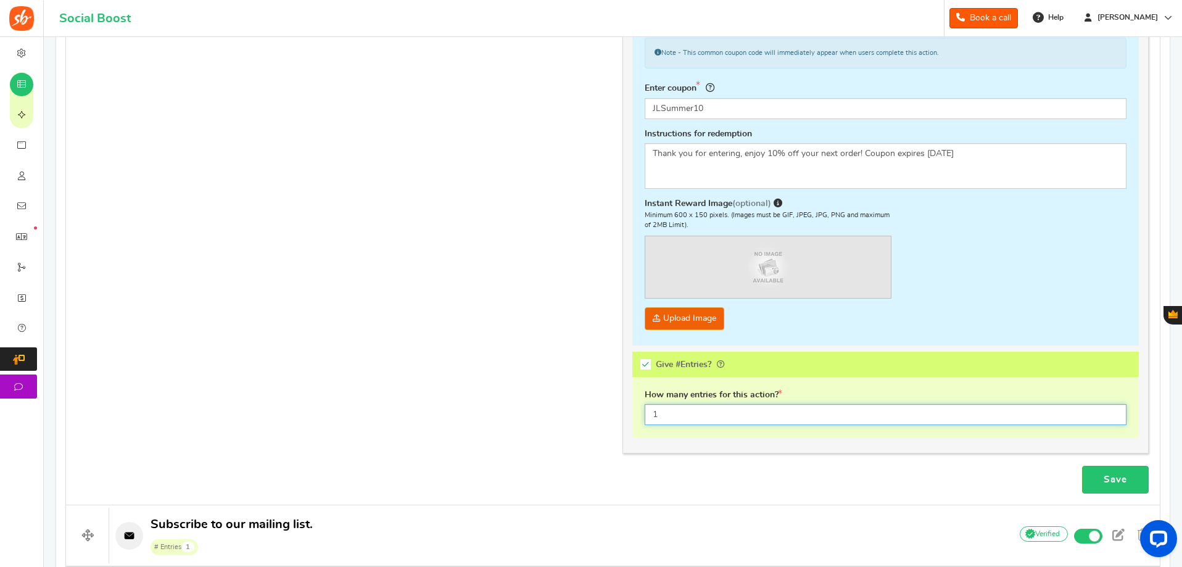
click at [766, 413] on input "1" at bounding box center [886, 414] width 483 height 21
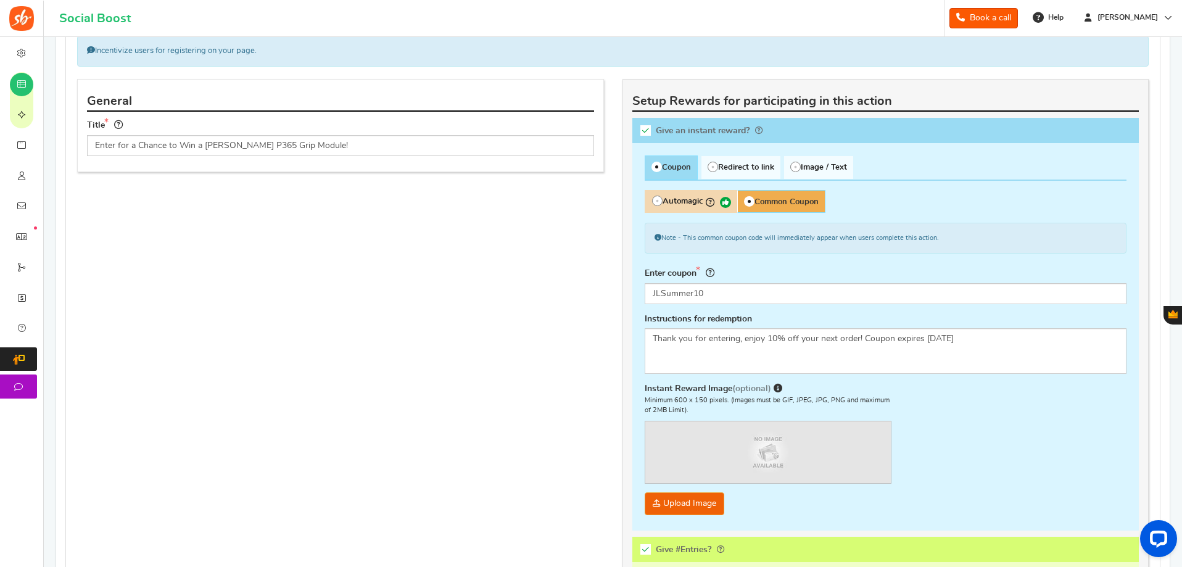
scroll to position [810, 0]
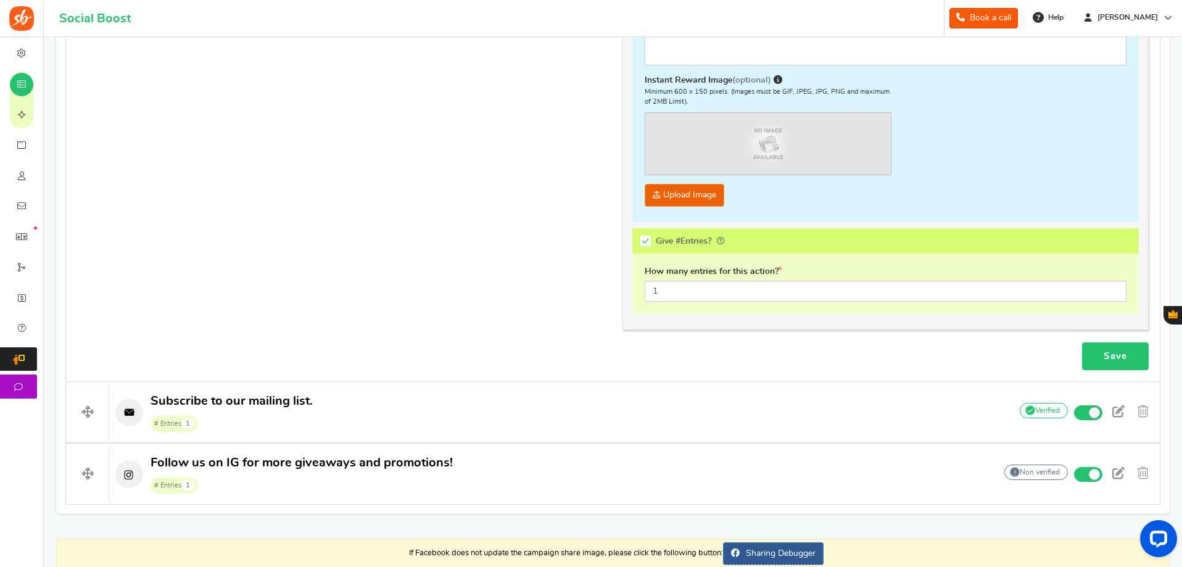
click at [1129, 350] on link "Save" at bounding box center [1115, 357] width 67 height 28
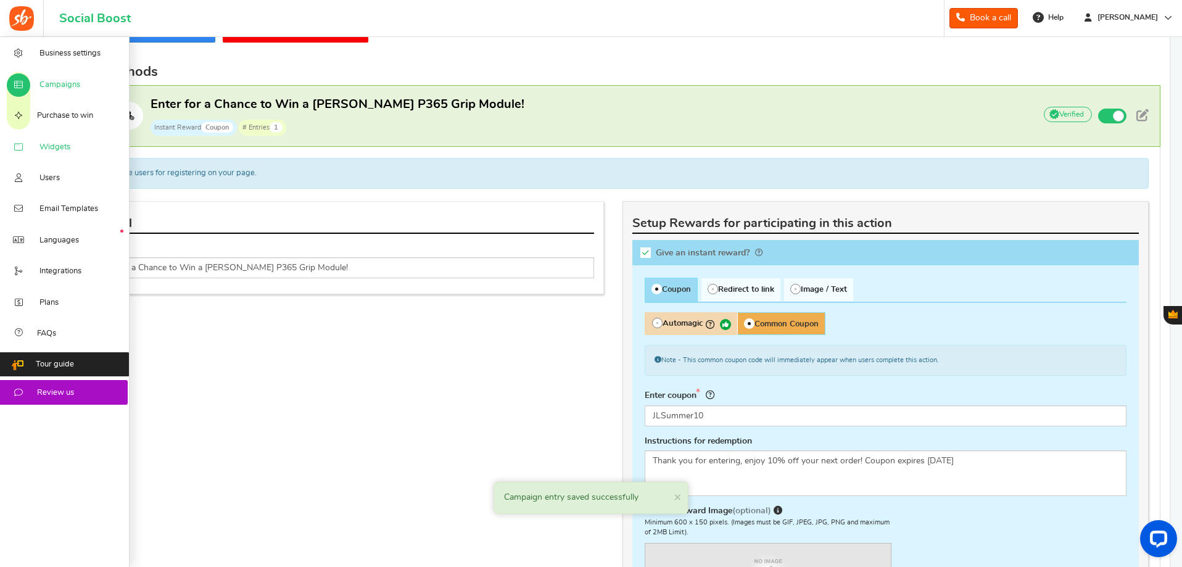
scroll to position [193, 0]
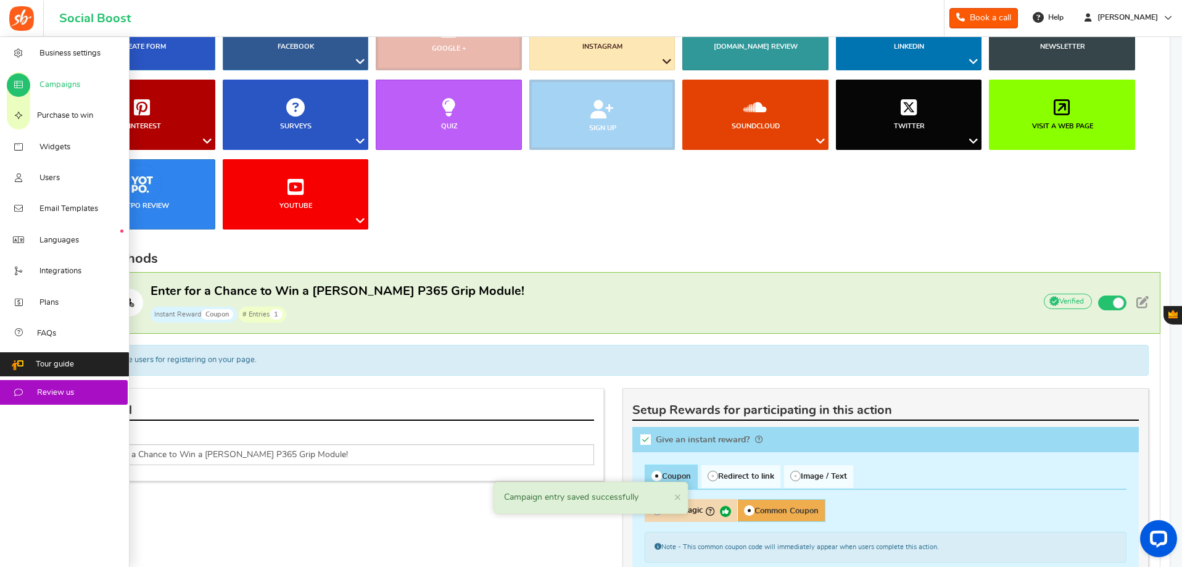
click at [69, 88] on span "Campaigns" at bounding box center [59, 85] width 41 height 11
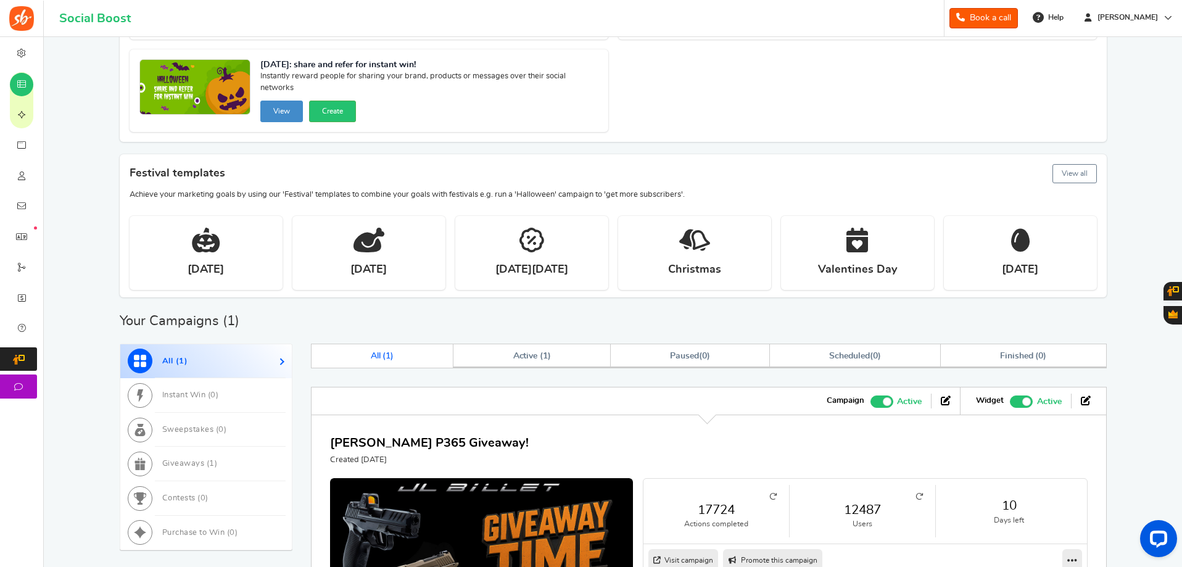
scroll to position [309, 0]
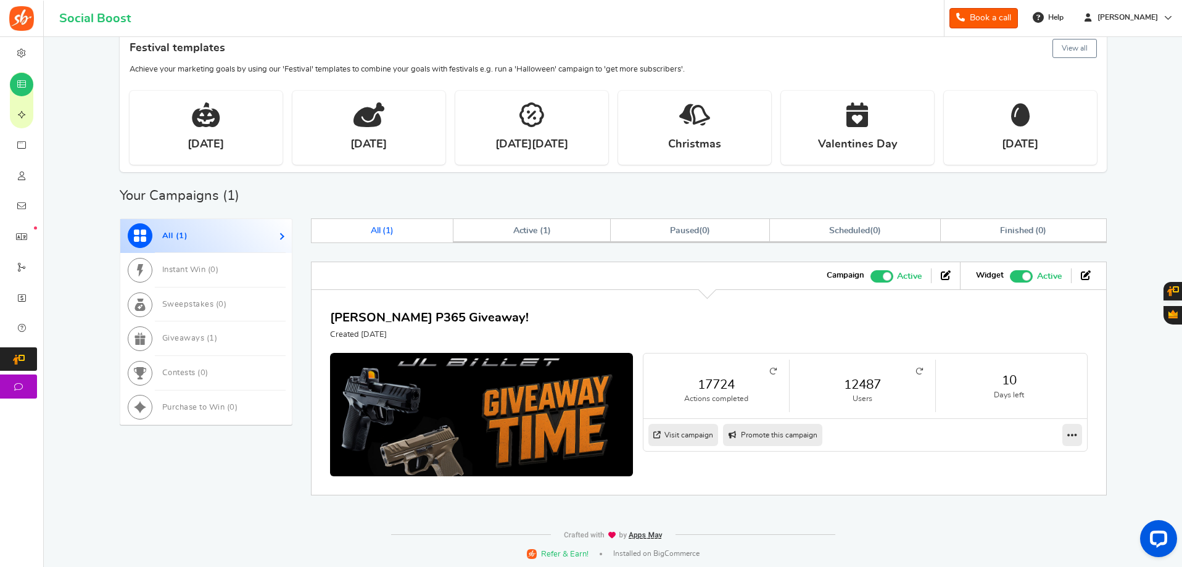
click at [859, 383] on link "12487" at bounding box center [862, 385] width 121 height 18
